Goal: Task Accomplishment & Management: Use online tool/utility

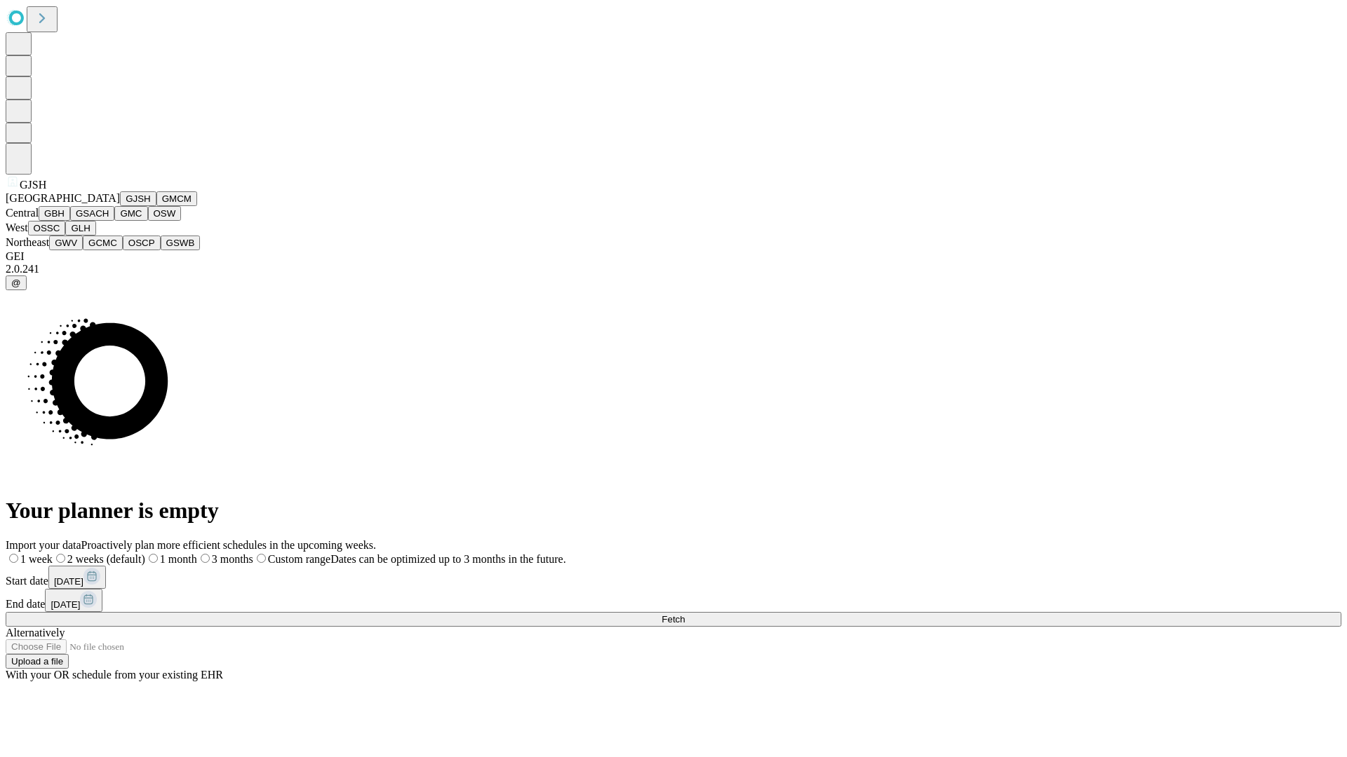
click at [120, 206] on button "GJSH" at bounding box center [138, 198] width 36 height 15
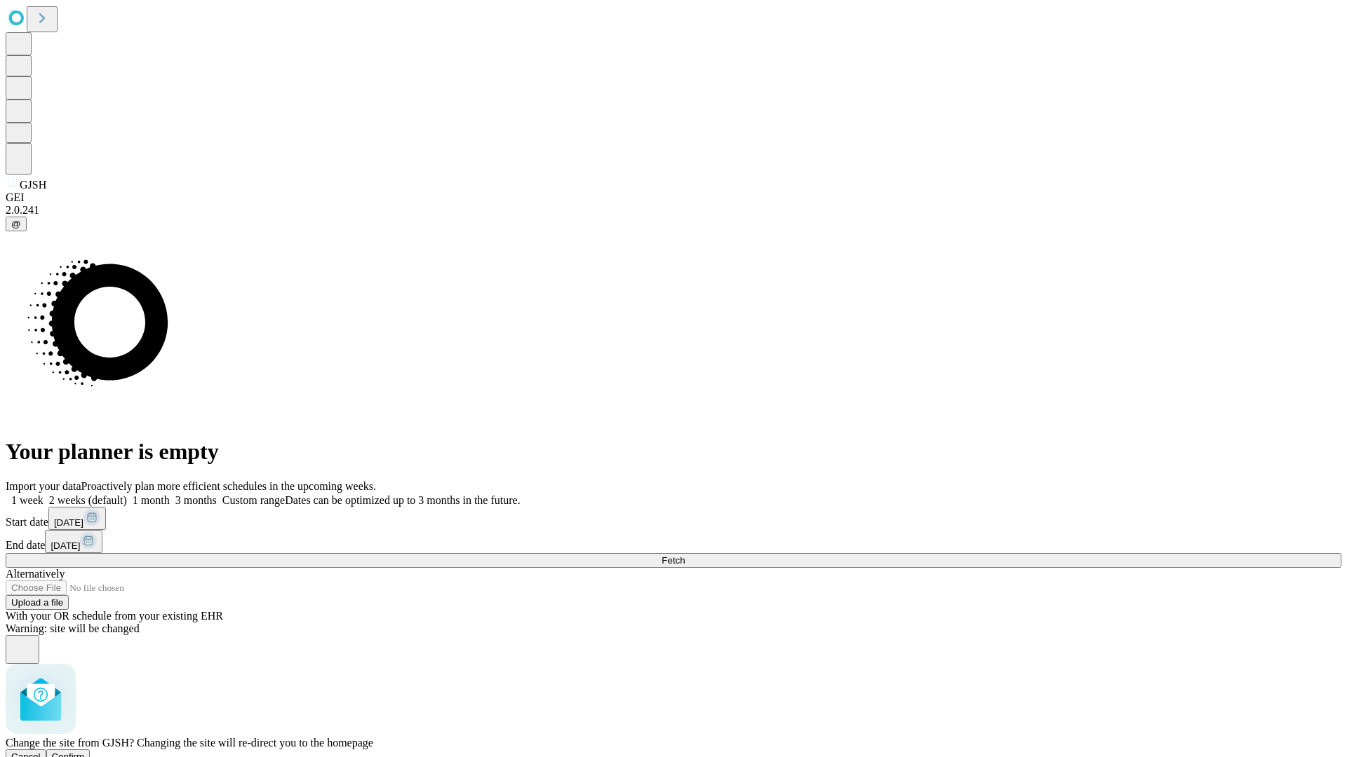
click at [85, 752] on span "Confirm" at bounding box center [68, 757] width 33 height 11
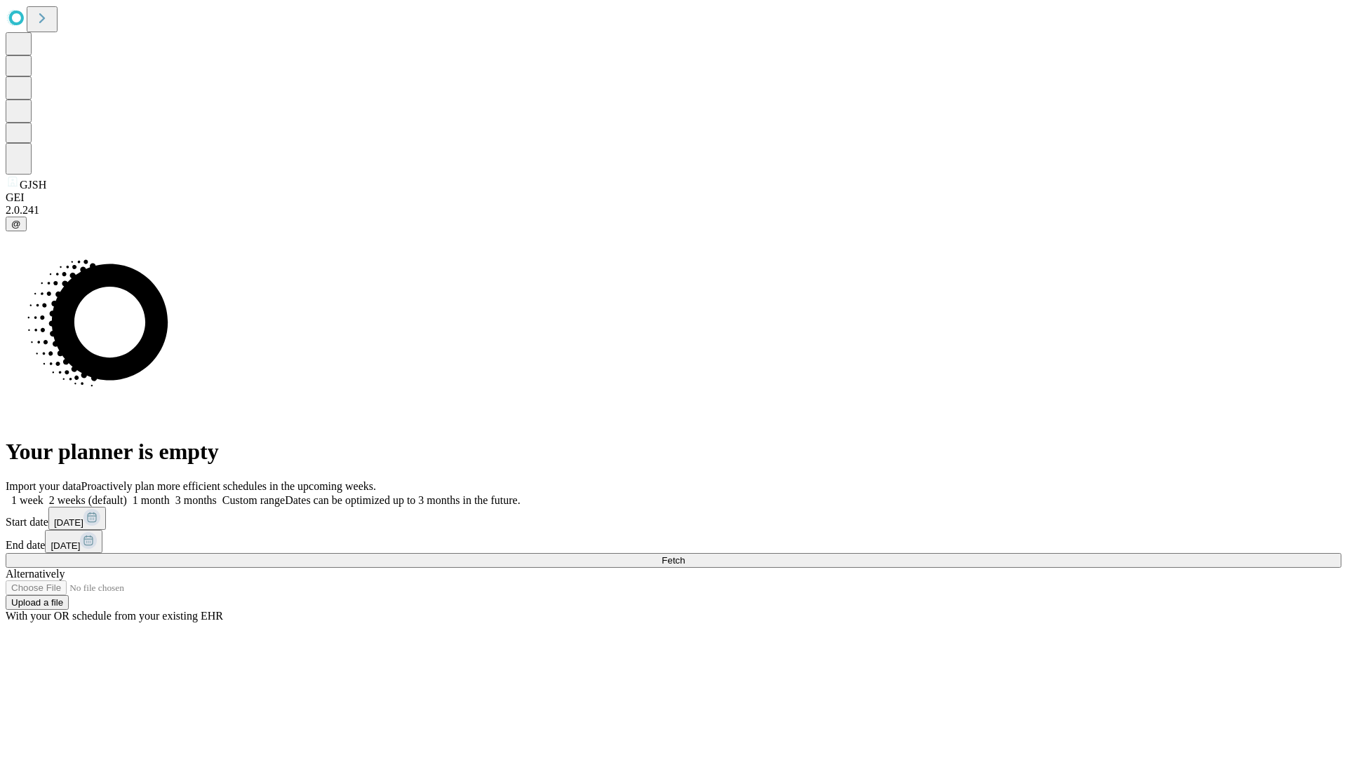
click at [170, 494] on label "1 month" at bounding box center [148, 500] width 43 height 12
click at [684, 555] on span "Fetch" at bounding box center [672, 560] width 23 height 11
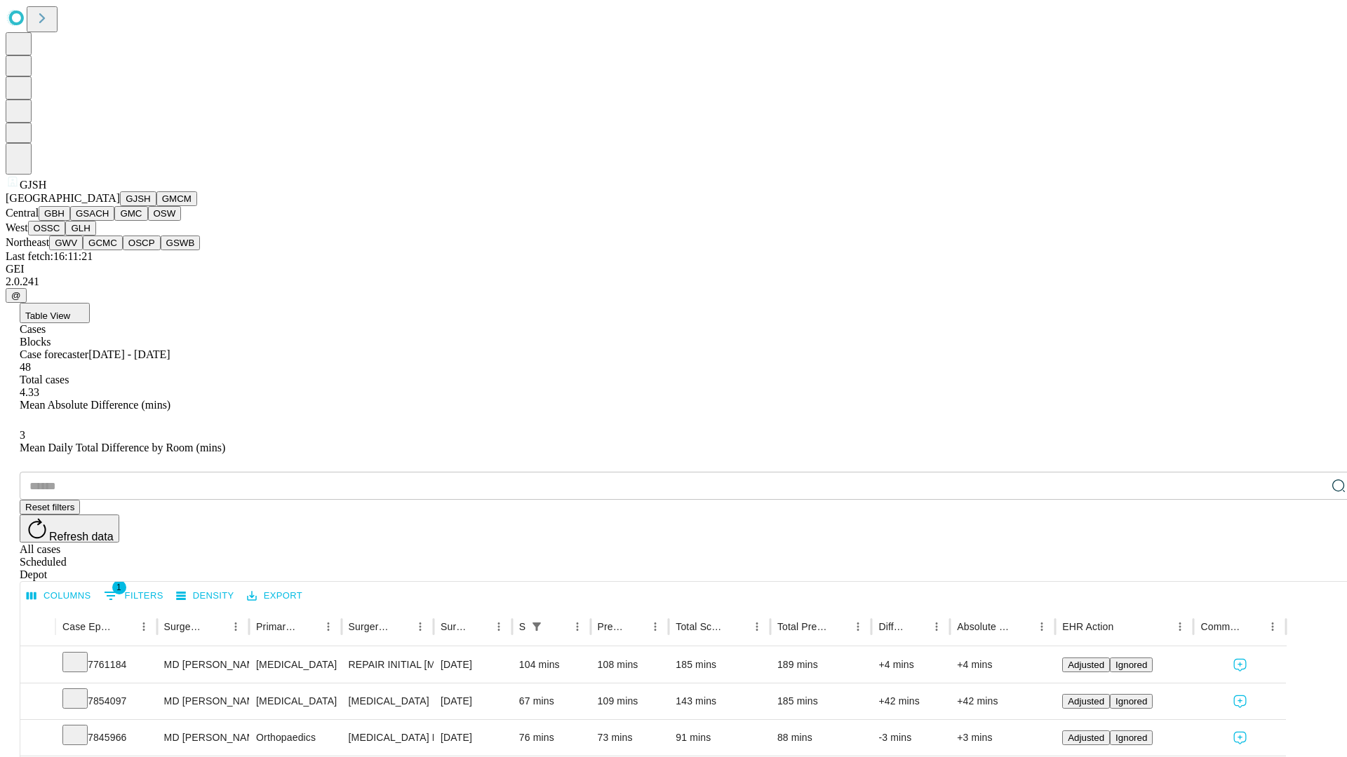
click at [156, 206] on button "GMCM" at bounding box center [176, 198] width 41 height 15
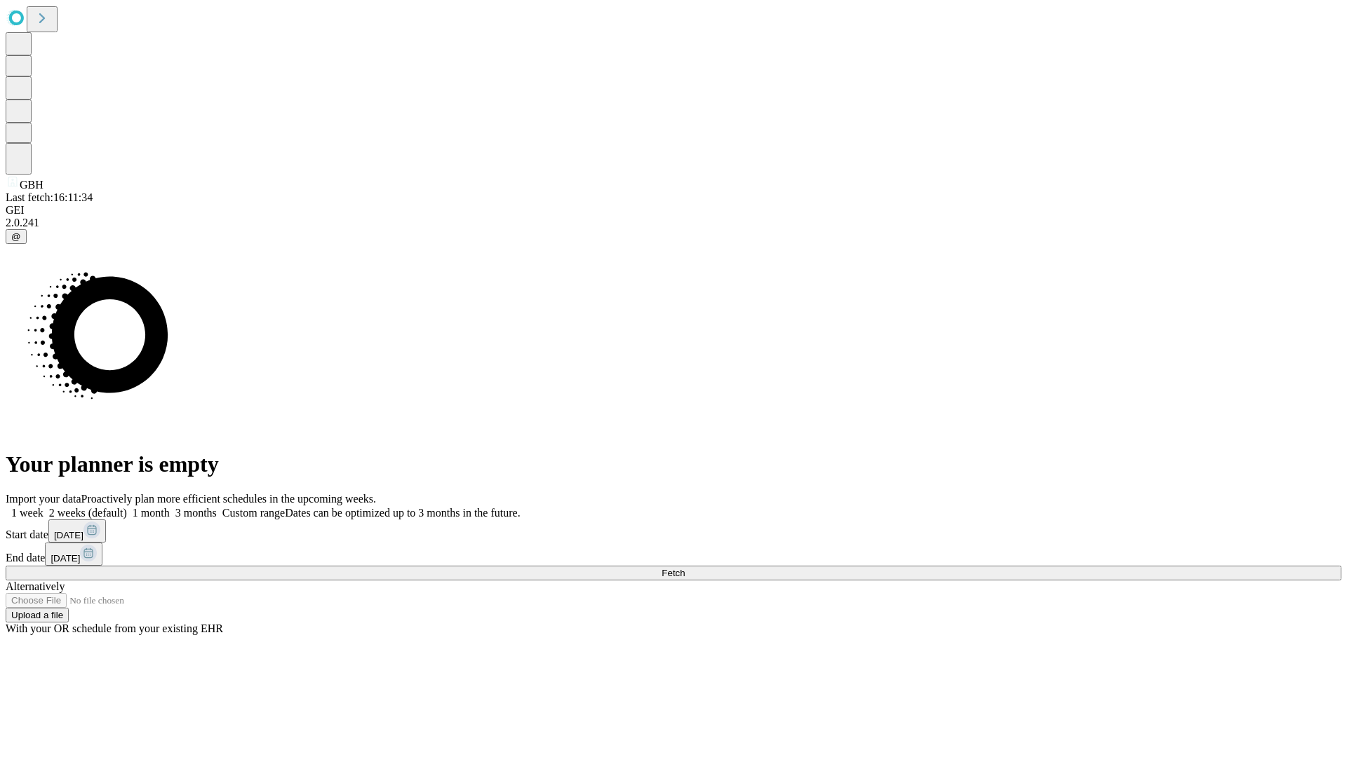
click at [170, 507] on label "1 month" at bounding box center [148, 513] width 43 height 12
click at [684, 568] on span "Fetch" at bounding box center [672, 573] width 23 height 11
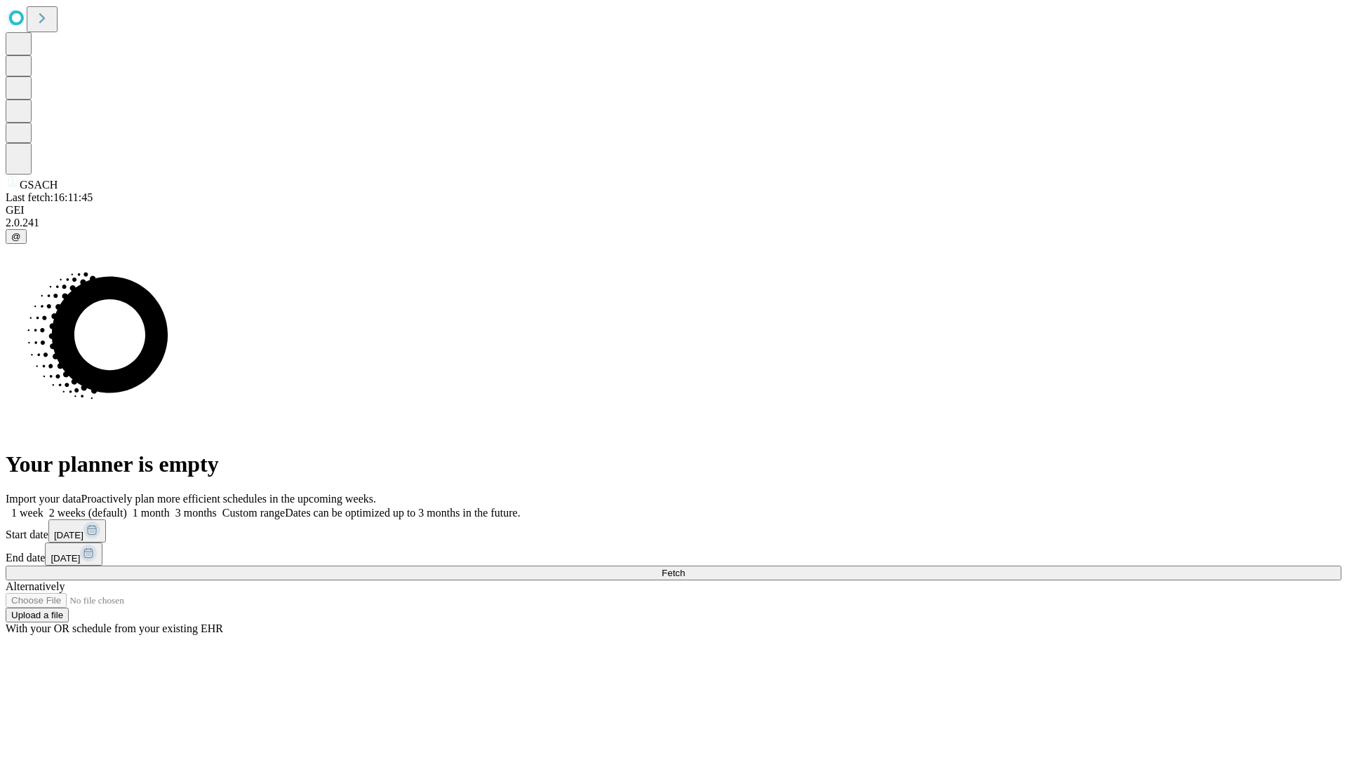
click at [684, 568] on span "Fetch" at bounding box center [672, 573] width 23 height 11
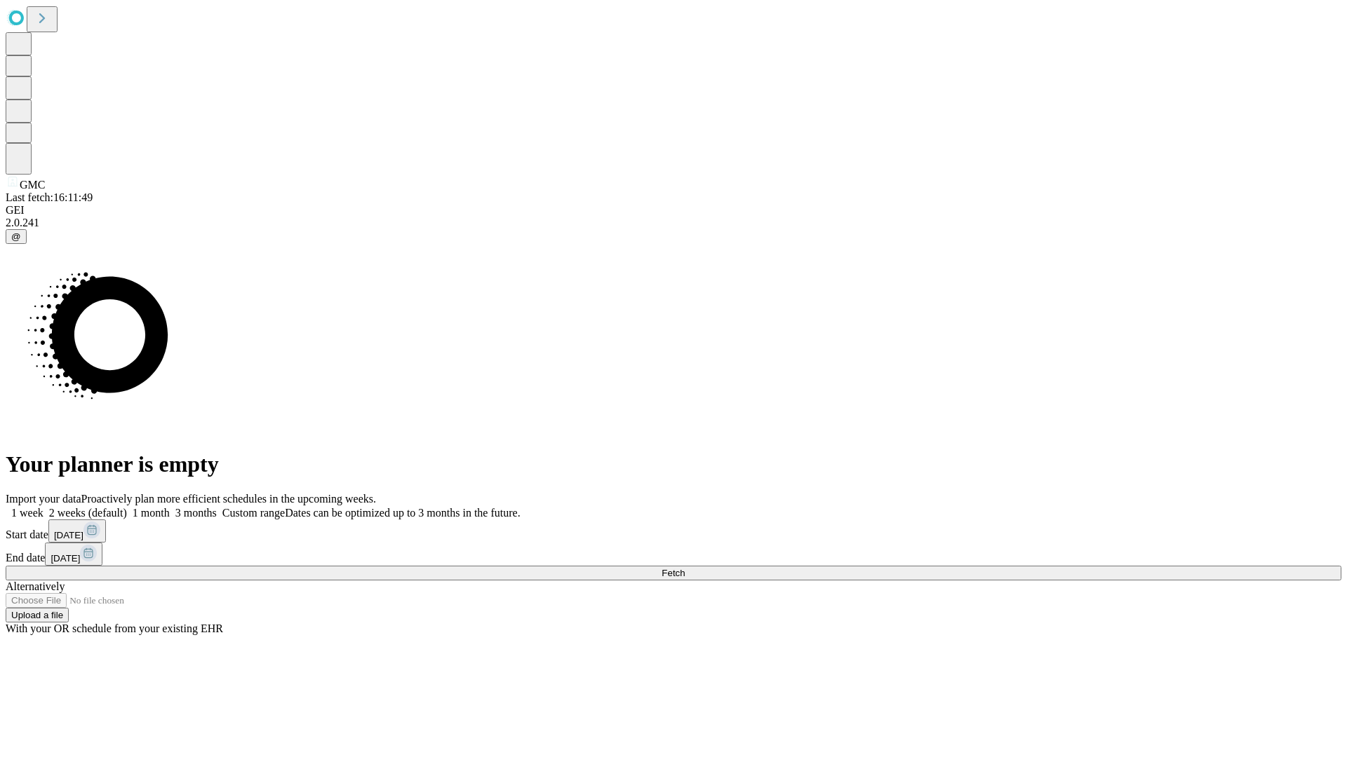
click at [170, 507] on label "1 month" at bounding box center [148, 513] width 43 height 12
click at [684, 568] on span "Fetch" at bounding box center [672, 573] width 23 height 11
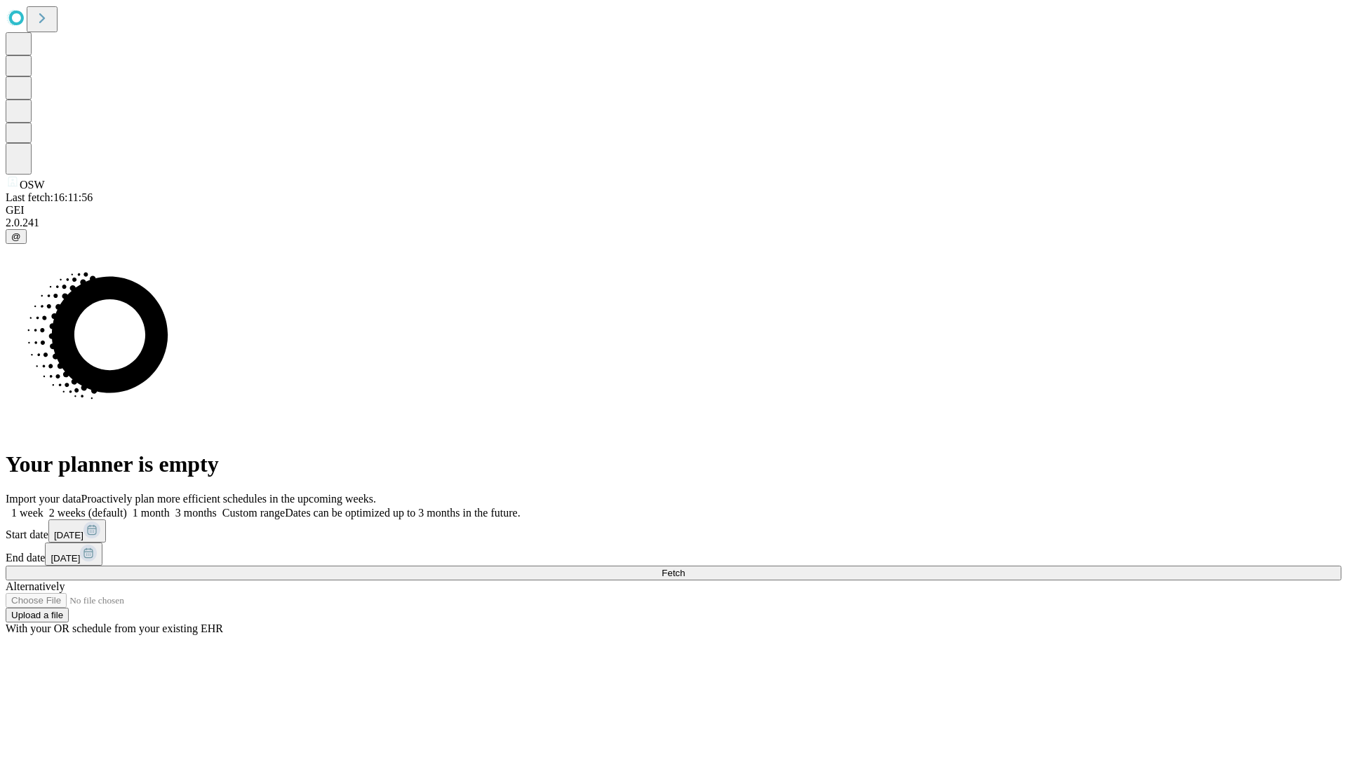
click at [170, 507] on label "1 month" at bounding box center [148, 513] width 43 height 12
click at [684, 568] on span "Fetch" at bounding box center [672, 573] width 23 height 11
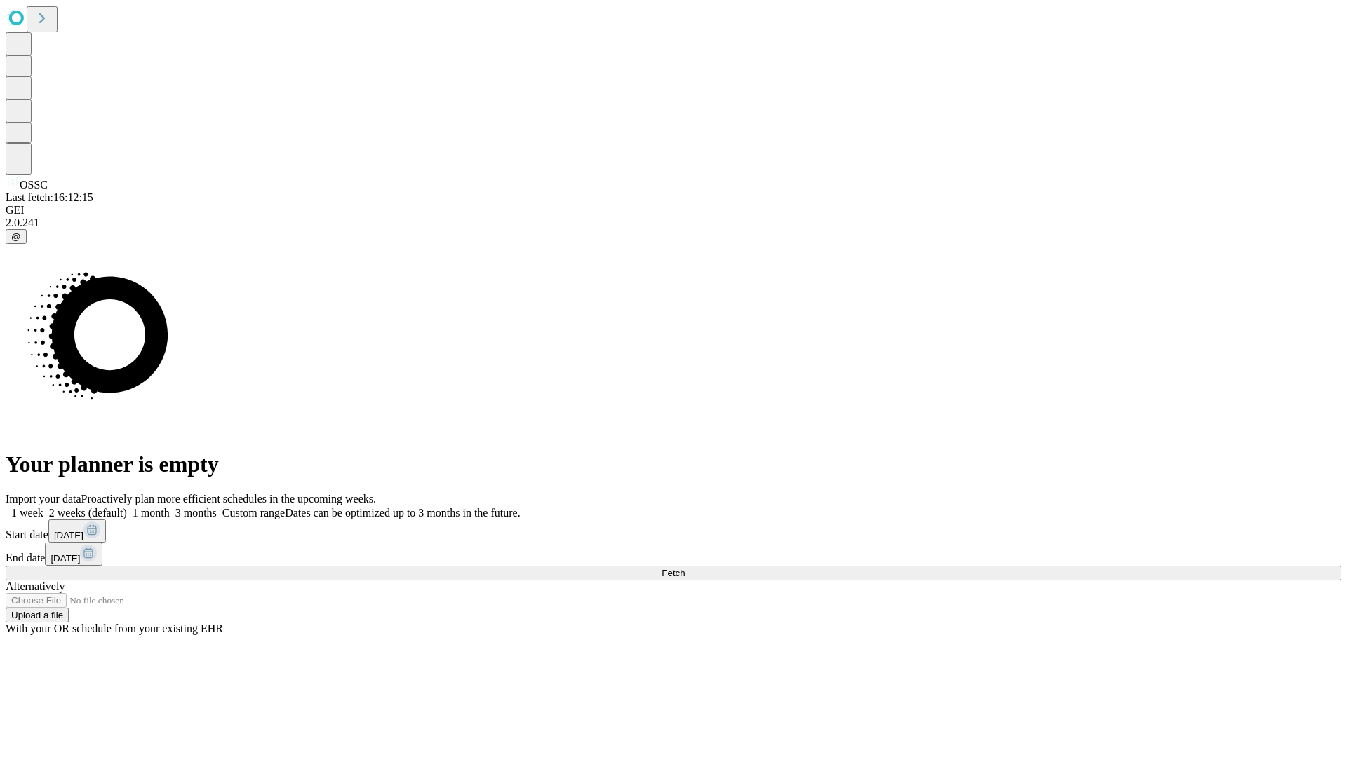
click at [170, 507] on label "1 month" at bounding box center [148, 513] width 43 height 12
click at [684, 568] on span "Fetch" at bounding box center [672, 573] width 23 height 11
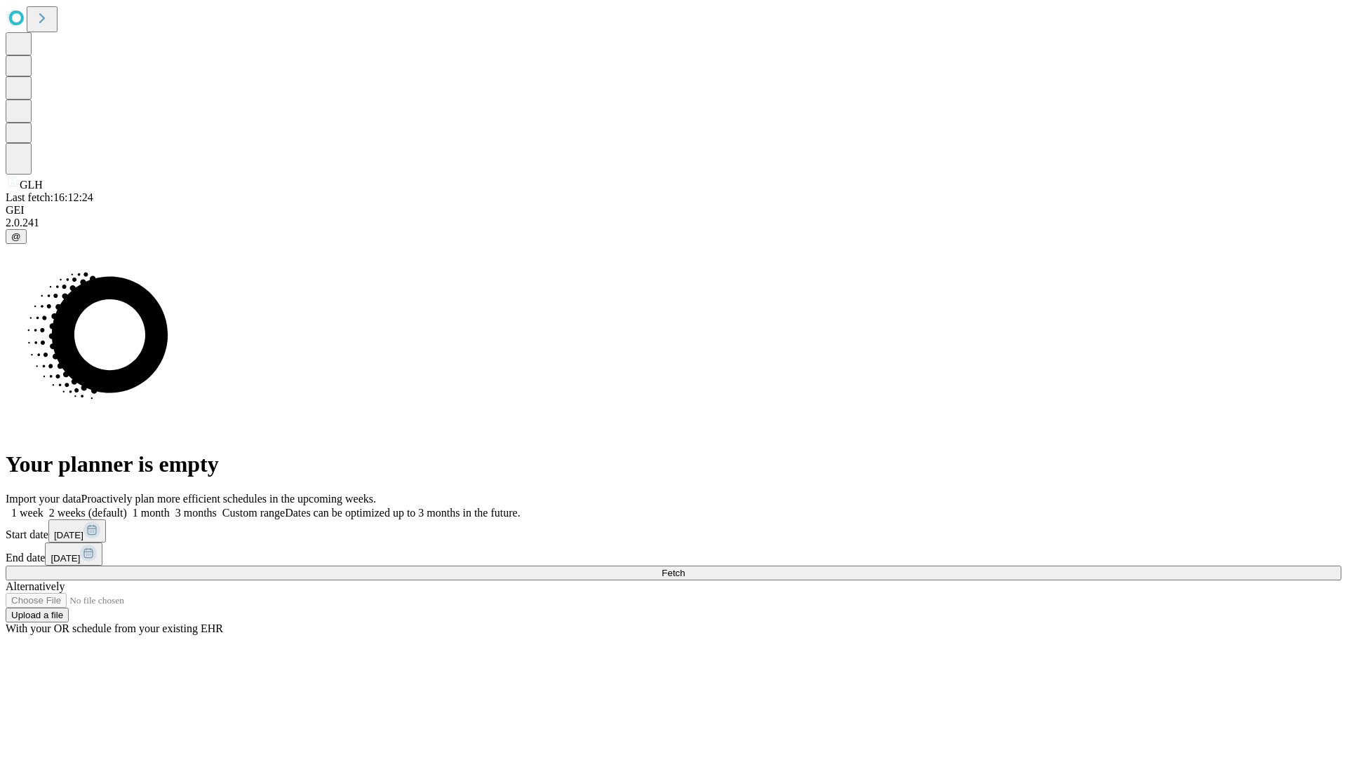
click at [170, 507] on label "1 month" at bounding box center [148, 513] width 43 height 12
click at [684, 568] on span "Fetch" at bounding box center [672, 573] width 23 height 11
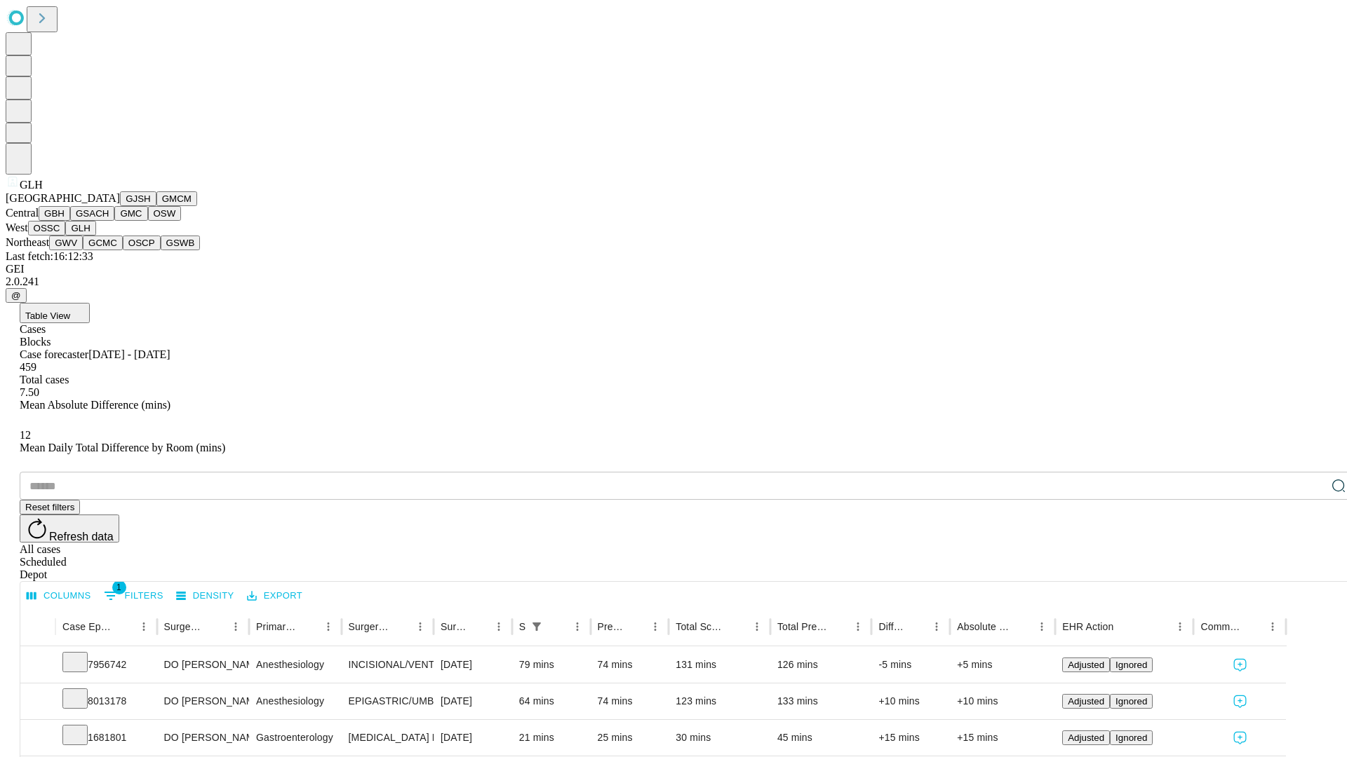
click at [83, 250] on button "GWV" at bounding box center [66, 243] width 34 height 15
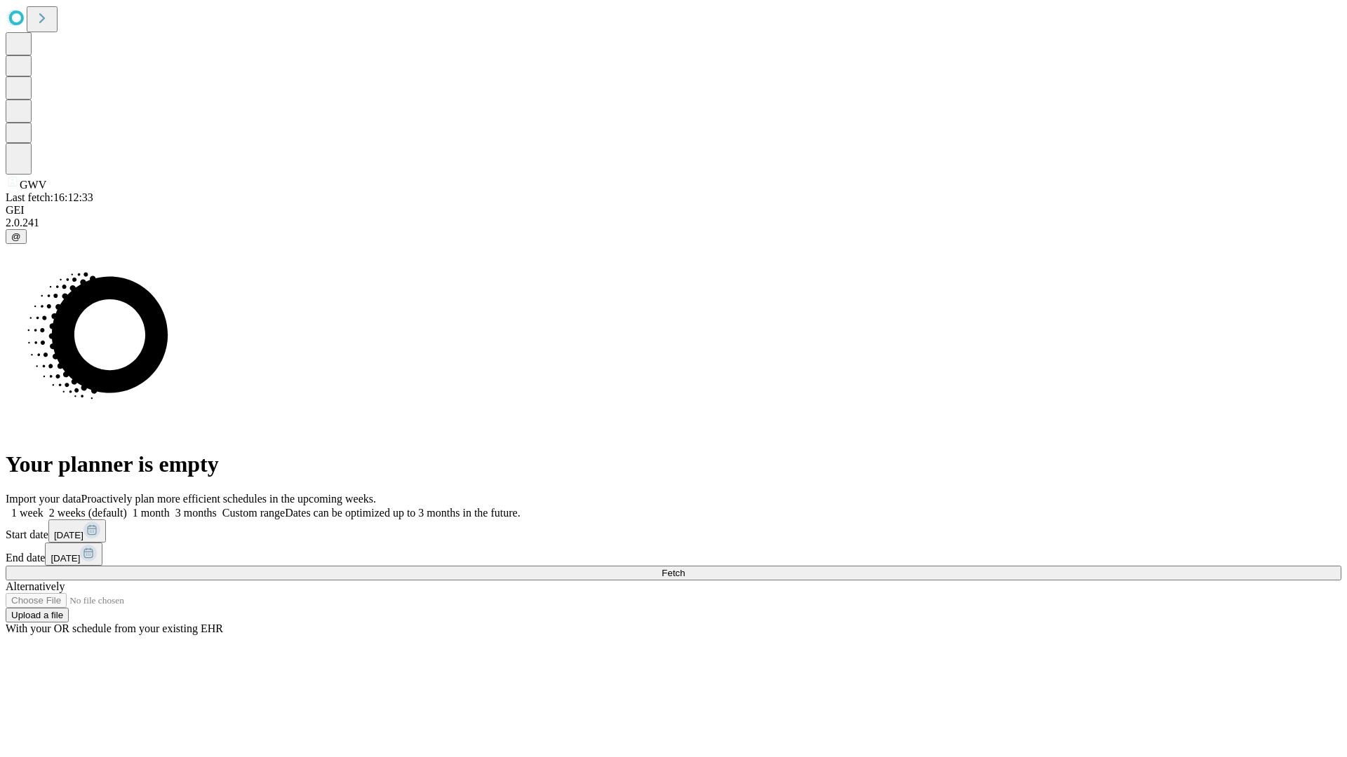
click at [170, 507] on label "1 month" at bounding box center [148, 513] width 43 height 12
click at [684, 568] on span "Fetch" at bounding box center [672, 573] width 23 height 11
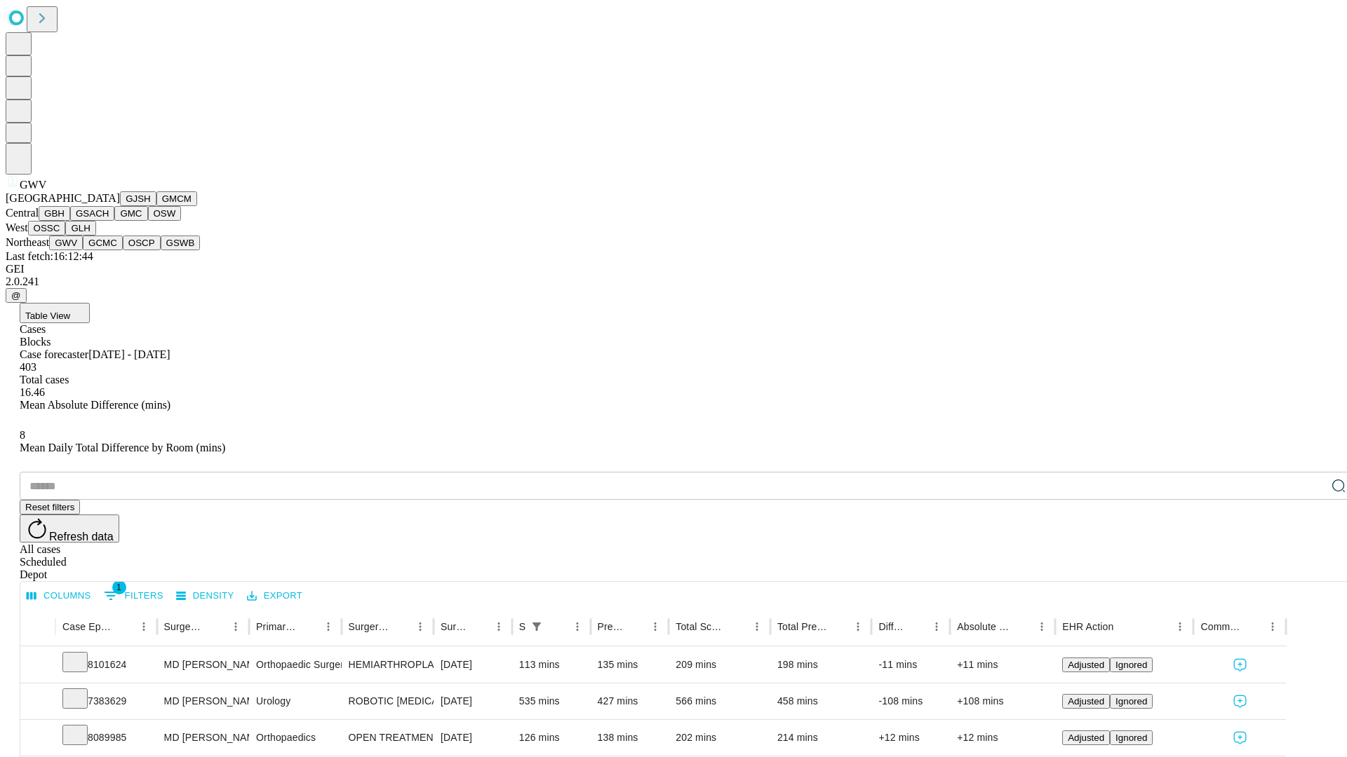
click at [109, 250] on button "GCMC" at bounding box center [103, 243] width 40 height 15
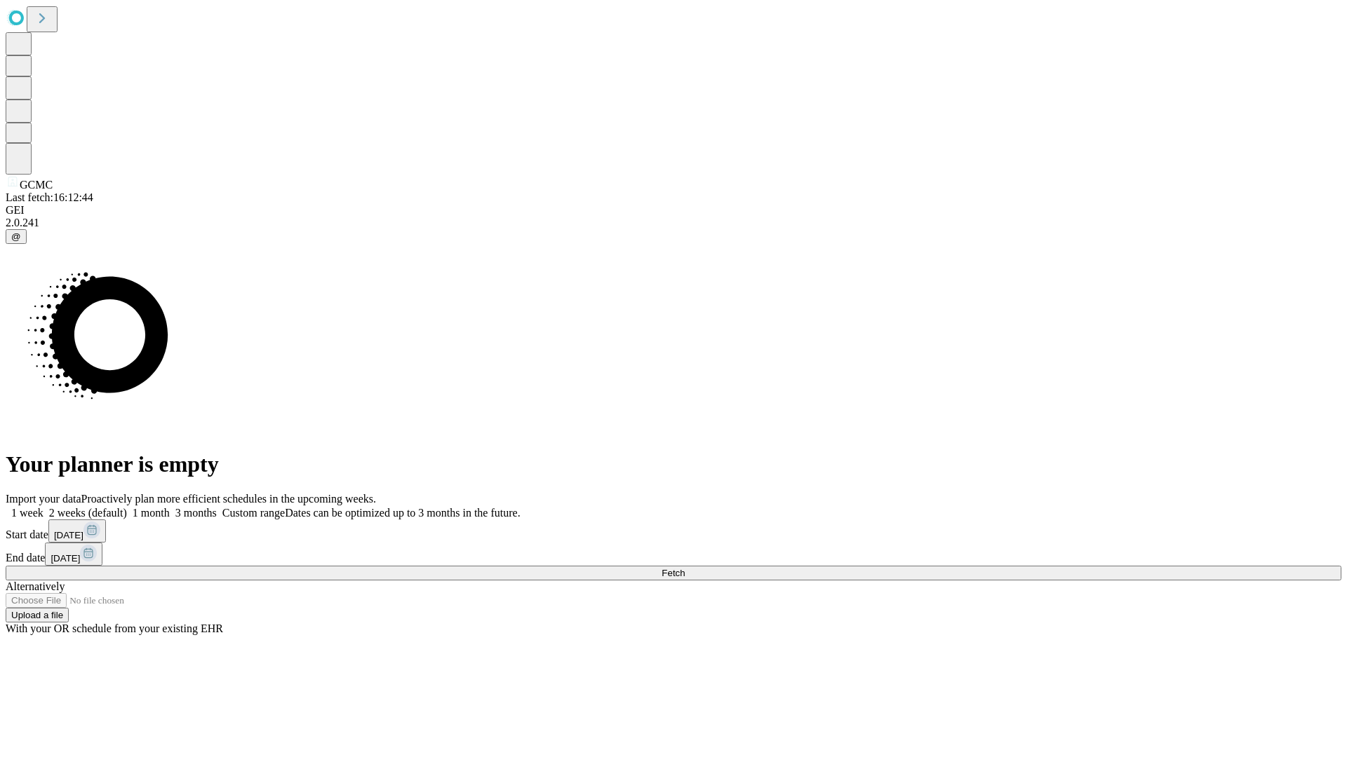
click at [684, 568] on span "Fetch" at bounding box center [672, 573] width 23 height 11
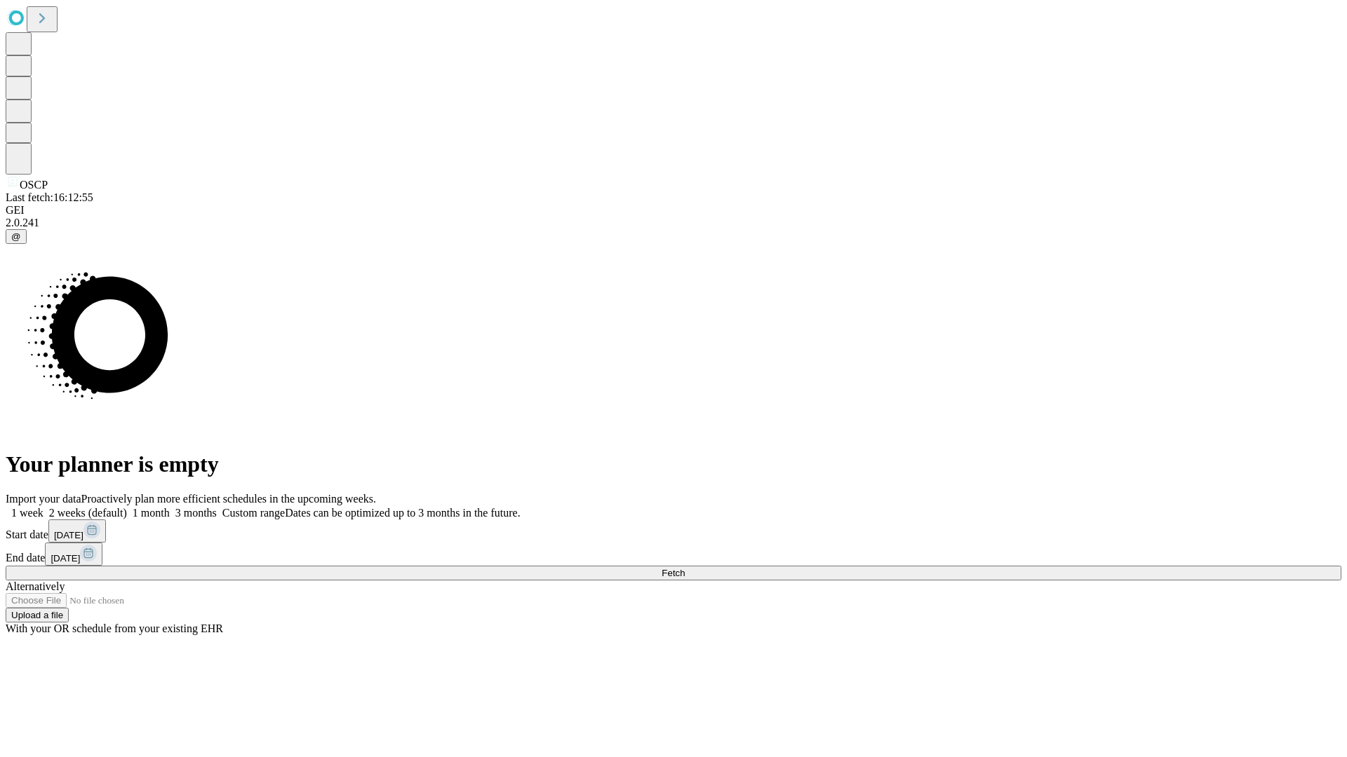
click at [170, 507] on label "1 month" at bounding box center [148, 513] width 43 height 12
click at [684, 568] on span "Fetch" at bounding box center [672, 573] width 23 height 11
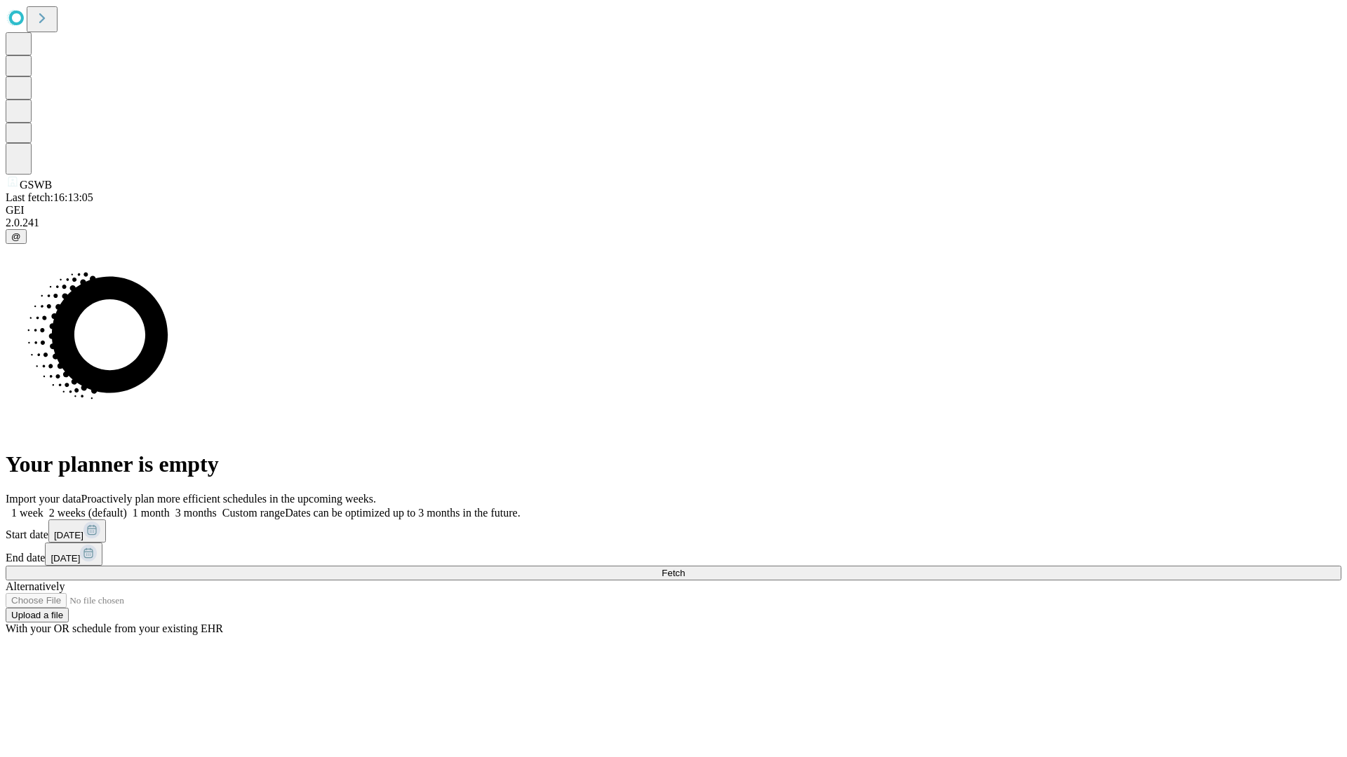
click at [170, 507] on label "1 month" at bounding box center [148, 513] width 43 height 12
click at [684, 568] on span "Fetch" at bounding box center [672, 573] width 23 height 11
